Goal: Find specific page/section: Find specific page/section

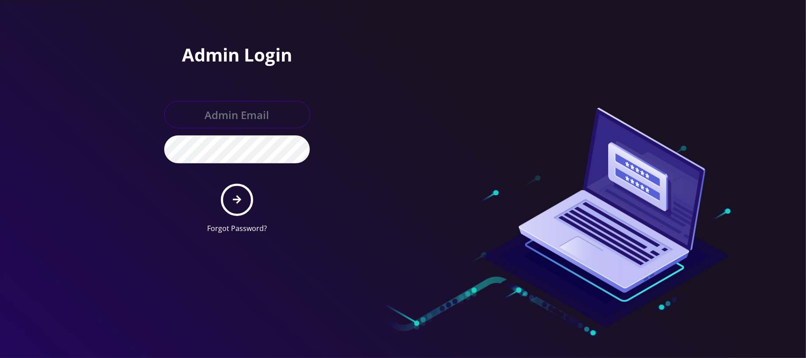
type input "[PERSON_NAME][EMAIL_ADDRESS][DOMAIN_NAME]"
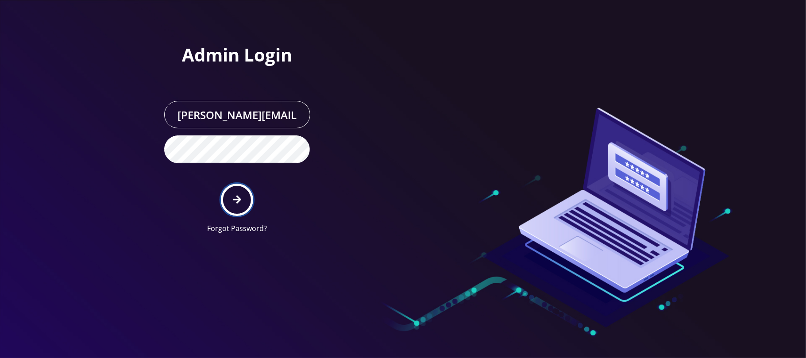
click at [237, 202] on icon "submit" at bounding box center [237, 200] width 8 height 8
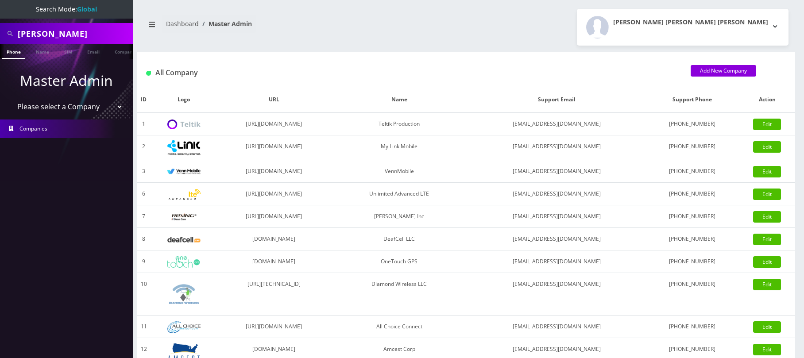
click at [59, 107] on select "Please select a Company Teltik Production My Link Mobile VennMobile Unlimited A…" at bounding box center [66, 106] width 113 height 17
select select "28"
click at [10, 98] on select "Please select a Company Teltik Production My Link Mobile VennMobile Unlimited A…" at bounding box center [66, 106] width 113 height 17
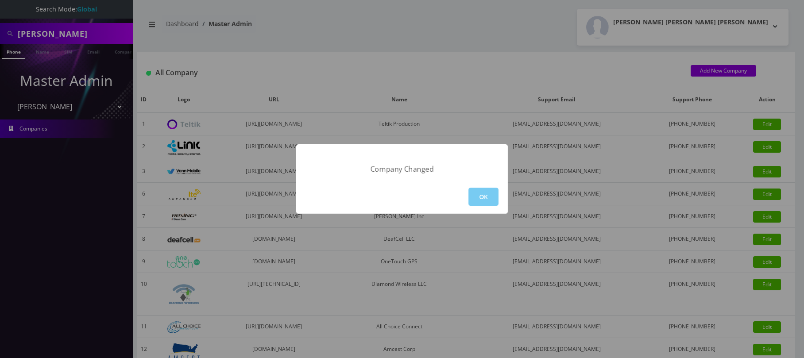
click at [480, 198] on button "OK" at bounding box center [483, 197] width 30 height 18
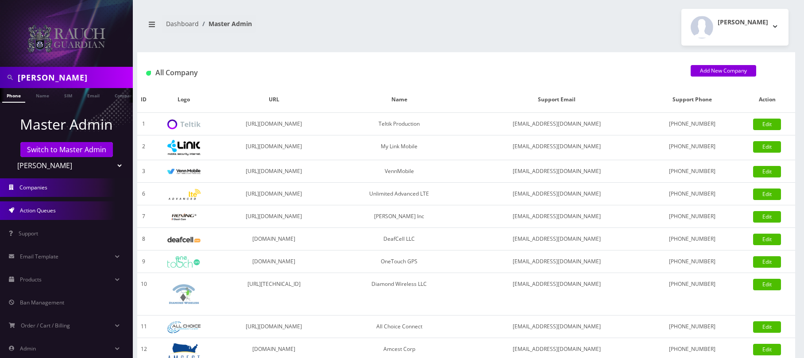
click at [75, 217] on link "Action Queues" at bounding box center [66, 210] width 133 height 19
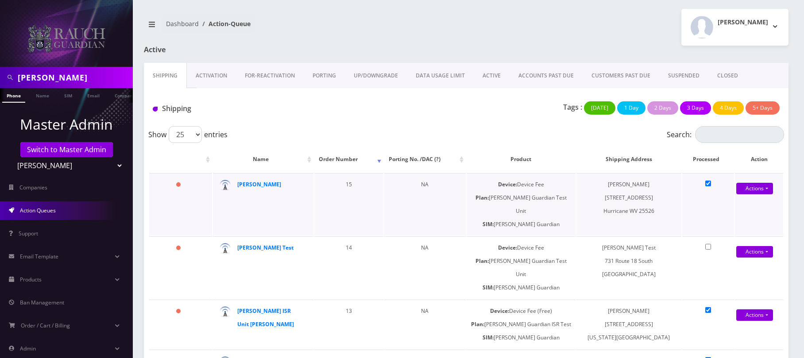
scroll to position [48, 0]
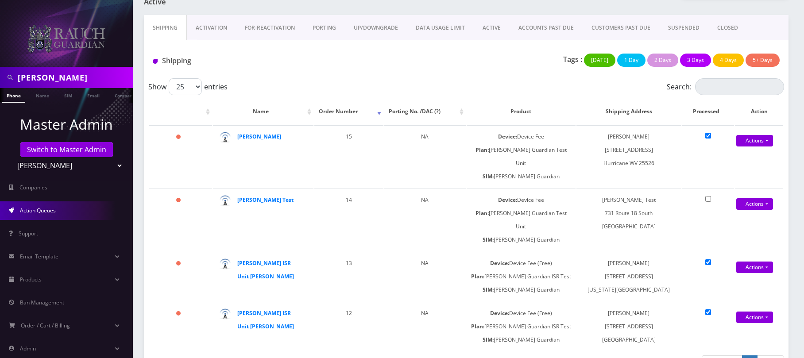
click at [214, 25] on link "Activation" at bounding box center [211, 28] width 49 height 26
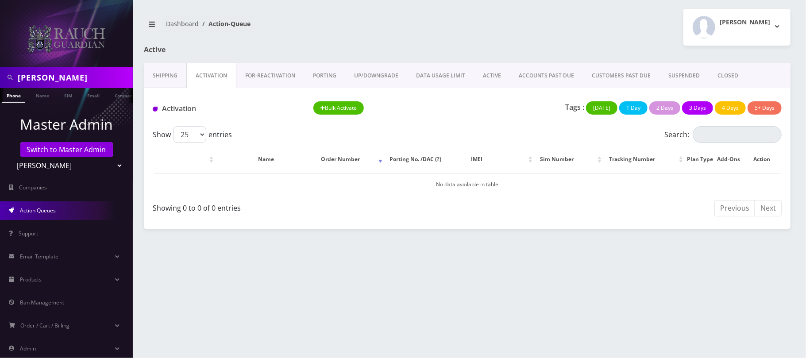
click at [159, 73] on link "Shipping" at bounding box center [165, 76] width 43 height 26
